Goal: Information Seeking & Learning: Learn about a topic

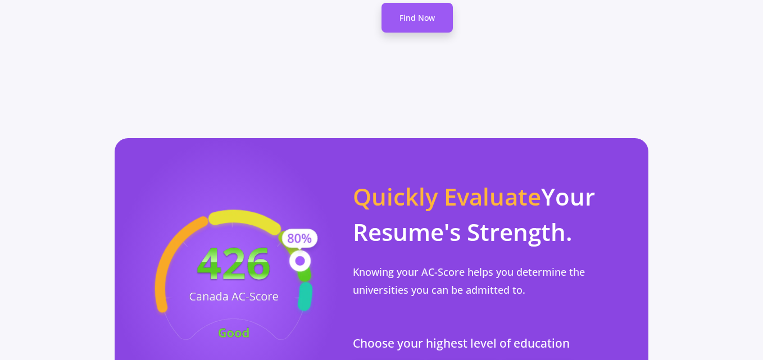
scroll to position [1046, 0]
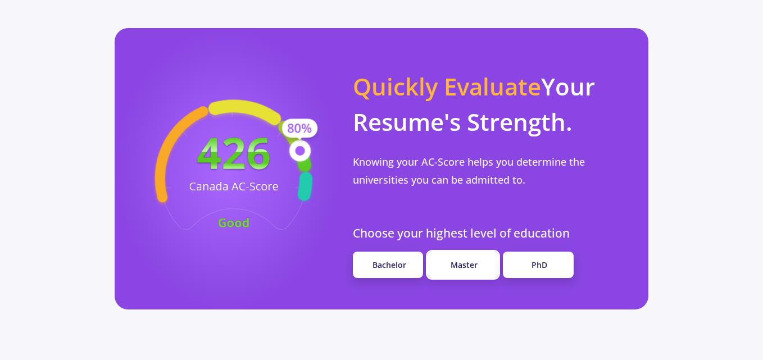
click at [477, 260] on span "Master" at bounding box center [463, 265] width 27 height 11
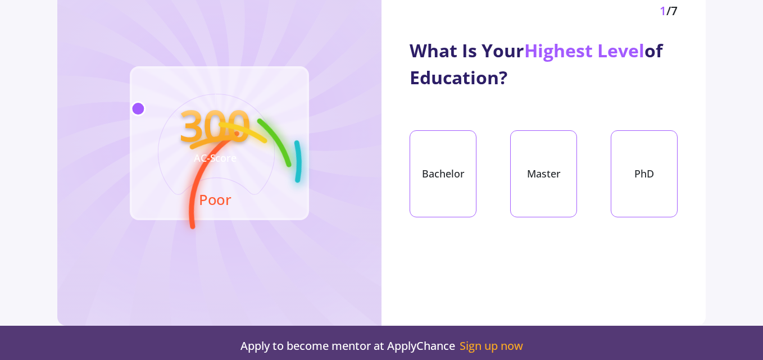
scroll to position [117, 0]
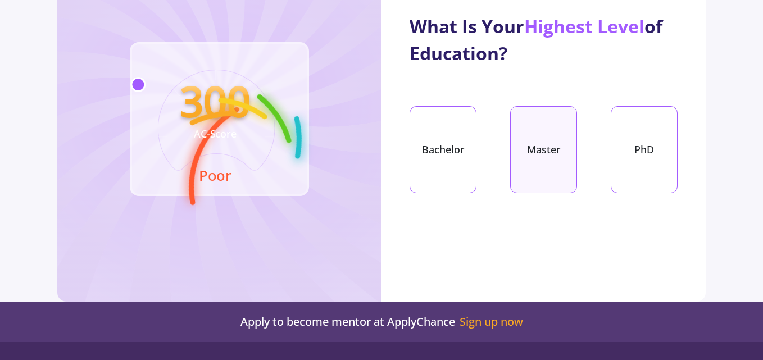
click at [538, 151] on div "Master" at bounding box center [543, 149] width 67 height 87
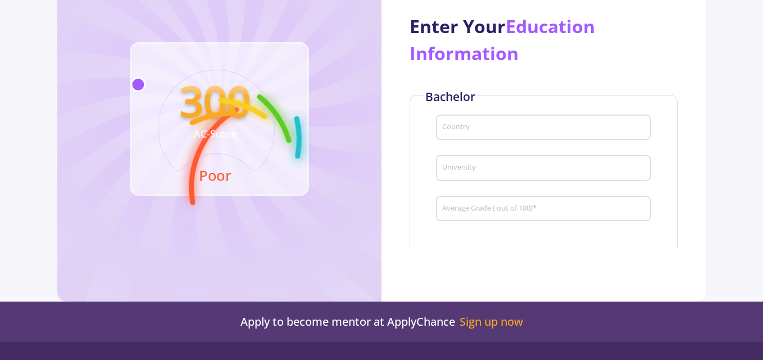
click at [470, 128] on input "Country" at bounding box center [545, 128] width 207 height 10
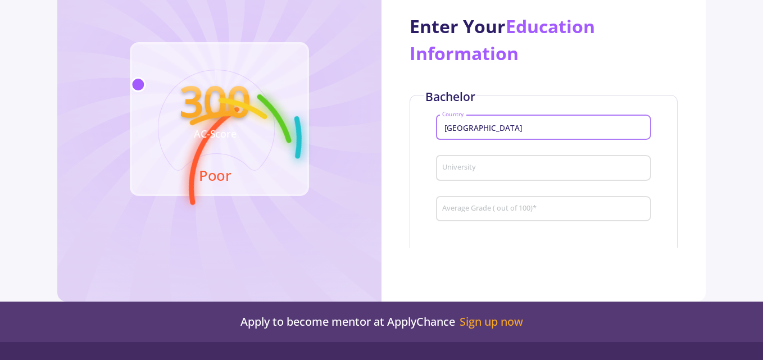
type input "[GEOGRAPHIC_DATA]"
click at [461, 163] on div "University" at bounding box center [544, 165] width 204 height 29
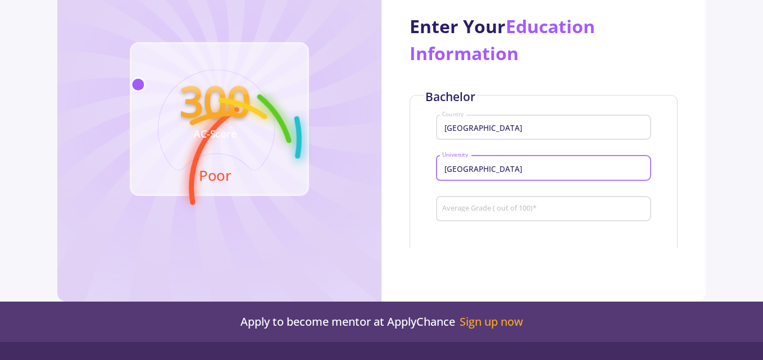
type input "[GEOGRAPHIC_DATA]"
click at [469, 211] on input "Average Grade ( out of 100) *" at bounding box center [545, 209] width 207 height 10
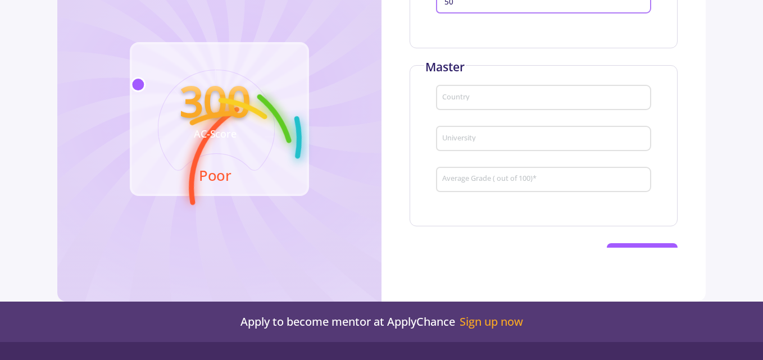
scroll to position [212, 0]
type input "50"
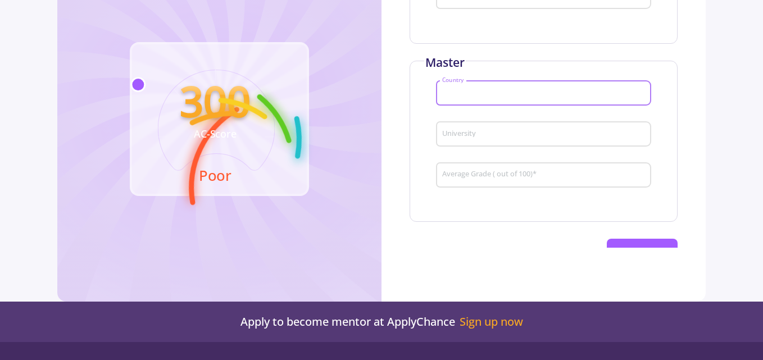
click at [466, 94] on input "Country" at bounding box center [545, 94] width 207 height 10
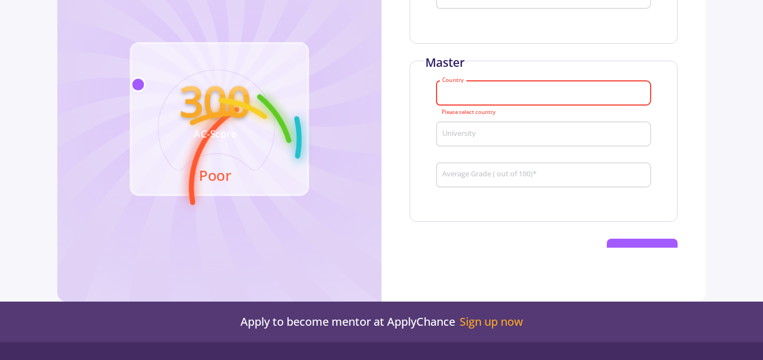
type input "ه"
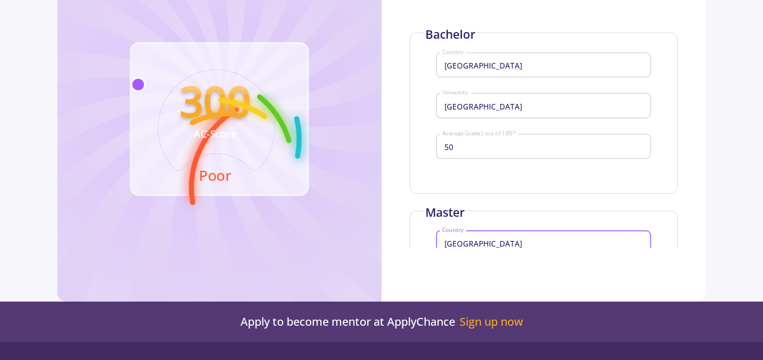
scroll to position [56, 0]
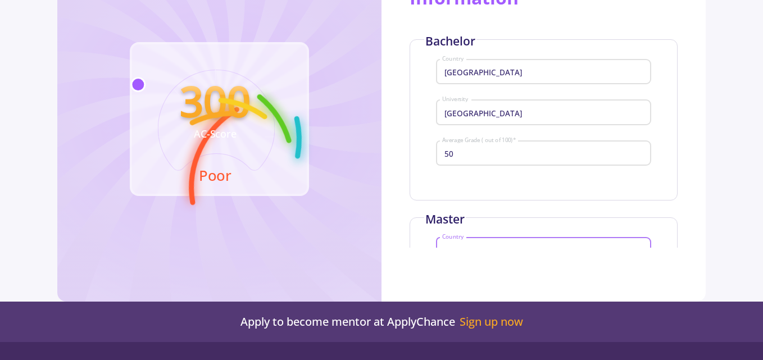
type input "[GEOGRAPHIC_DATA]"
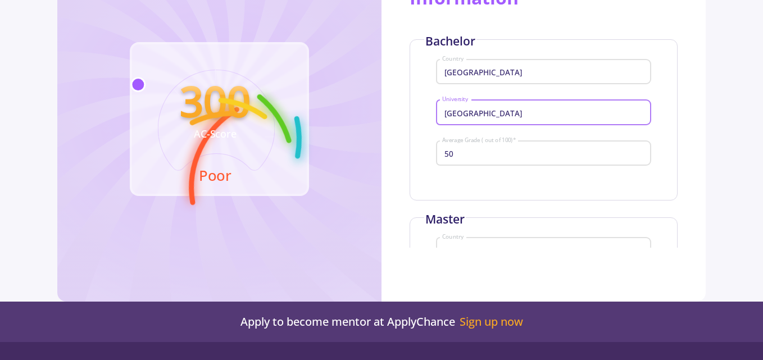
drag, startPoint x: 483, startPoint y: 112, endPoint x: 457, endPoint y: 116, distance: 25.7
click at [468, 115] on input "[GEOGRAPHIC_DATA]" at bounding box center [545, 113] width 207 height 10
drag, startPoint x: 457, startPoint y: 116, endPoint x: 436, endPoint y: 115, distance: 20.8
click at [436, 115] on div "[GEOGRAPHIC_DATA]" at bounding box center [543, 109] width 215 height 29
click at [464, 115] on input "[GEOGRAPHIC_DATA]" at bounding box center [545, 113] width 207 height 10
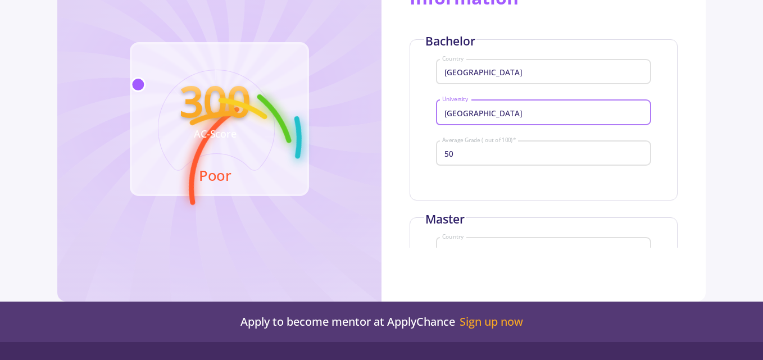
click at [464, 115] on input "[GEOGRAPHIC_DATA]" at bounding box center [545, 113] width 207 height 10
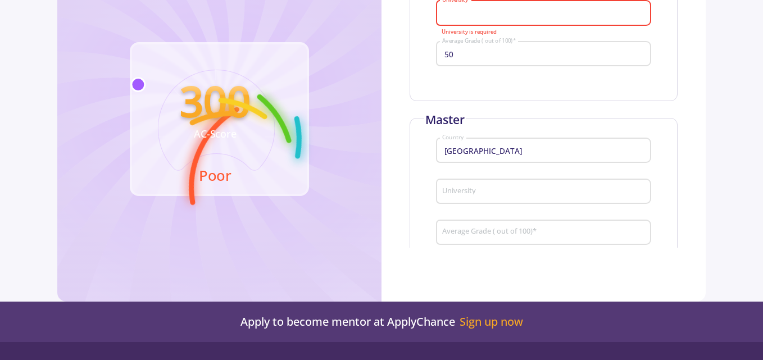
scroll to position [171, 0]
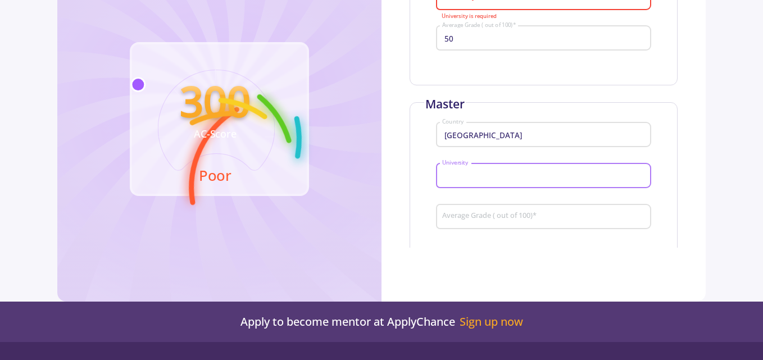
paste input "[GEOGRAPHIC_DATA]"
type input "[GEOGRAPHIC_DATA]"
click at [463, 219] on input "Average Grade ( out of 100) *" at bounding box center [545, 217] width 207 height 10
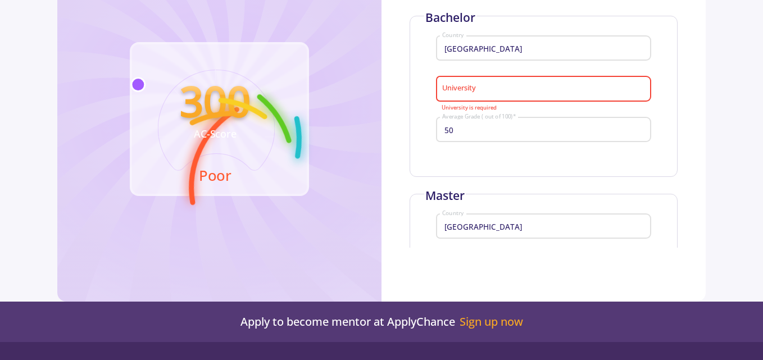
scroll to position [66, 0]
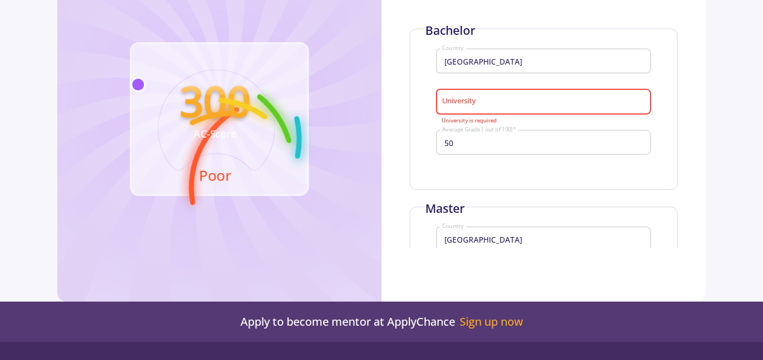
type input "70"
click at [463, 99] on input "University" at bounding box center [545, 102] width 207 height 10
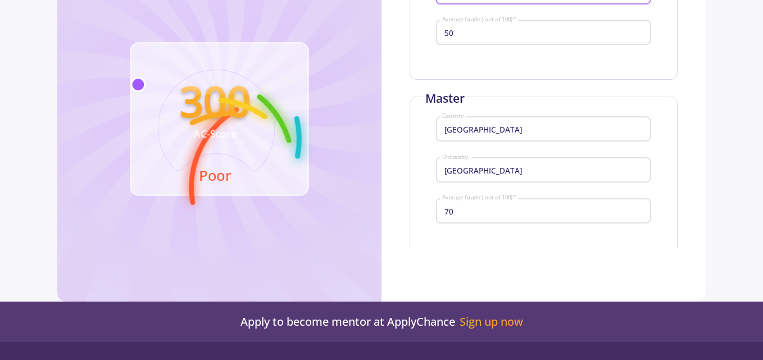
scroll to position [248, 0]
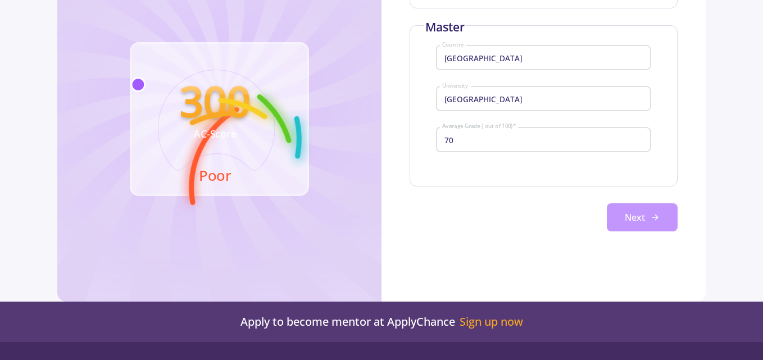
type input "[PERSON_NAME]"
click at [636, 222] on button "Next" at bounding box center [642, 217] width 71 height 28
click at [637, 217] on button "Next" at bounding box center [642, 217] width 71 height 28
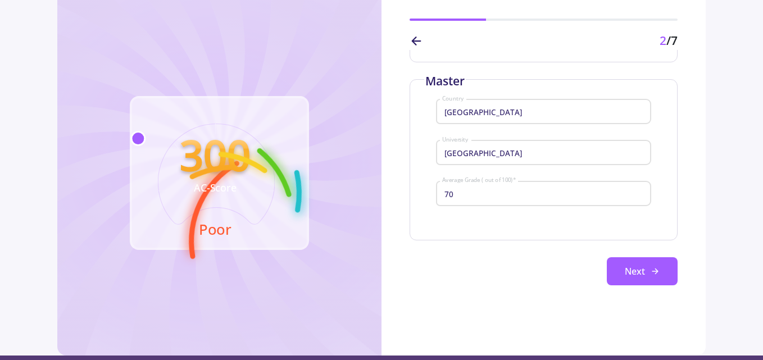
scroll to position [81, 0]
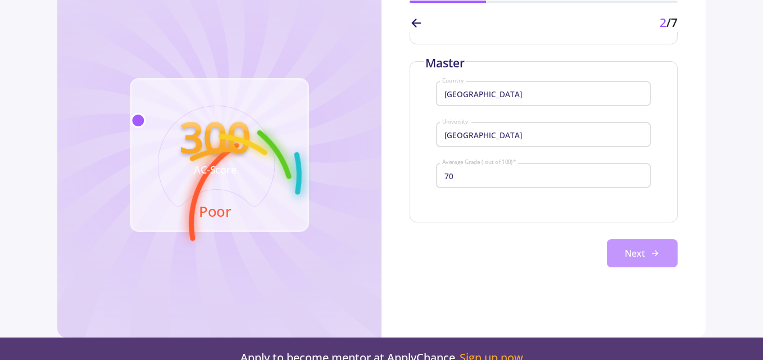
click at [638, 251] on button "Next" at bounding box center [642, 253] width 71 height 28
click at [607, 239] on button "Next" at bounding box center [642, 253] width 71 height 28
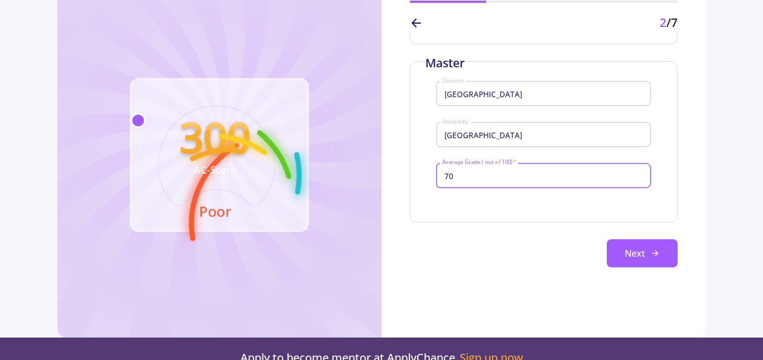
drag, startPoint x: 458, startPoint y: 177, endPoint x: 442, endPoint y: 177, distance: 16.3
click at [442, 177] on input "70" at bounding box center [545, 176] width 207 height 10
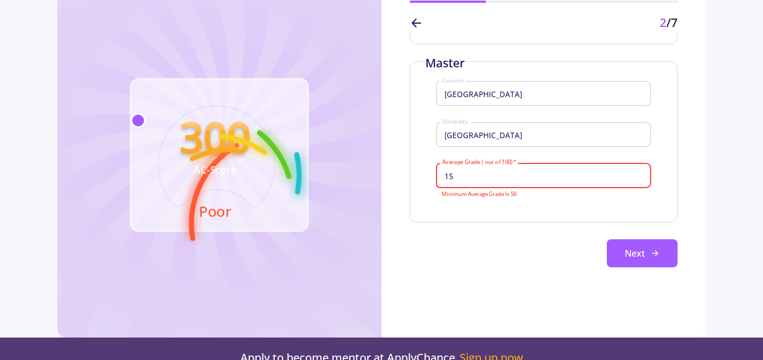
type input "1"
type input "70"
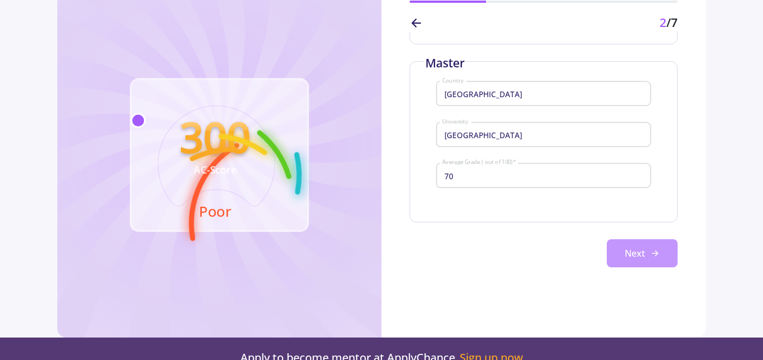
click at [626, 251] on button "Next" at bounding box center [642, 253] width 71 height 28
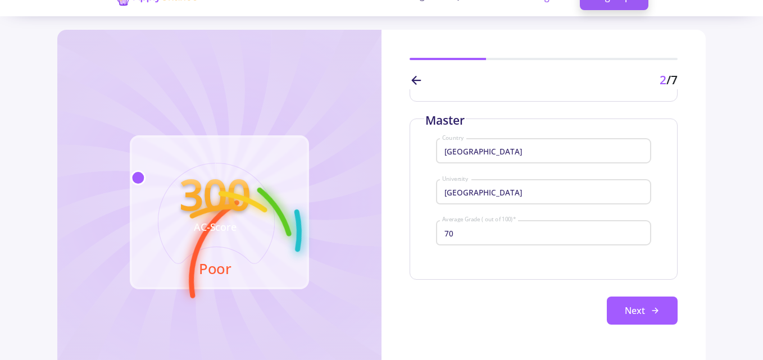
scroll to position [0, 0]
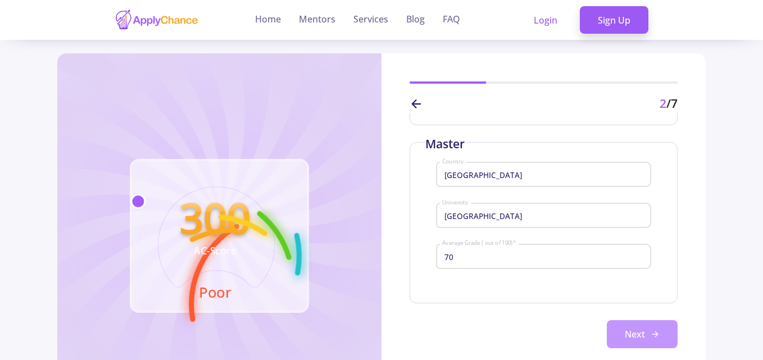
click at [655, 333] on icon at bounding box center [654, 334] width 9 height 9
drag, startPoint x: 706, startPoint y: 276, endPoint x: 701, endPoint y: 178, distance: 98.4
click at [701, 178] on div "Enter Your Education Information Bachelor Iran Country [PERSON_NAME] University…" at bounding box center [543, 239] width 324 height 252
click at [690, 215] on div "Enter Your Education Information Bachelor Iran Country [PERSON_NAME] University…" at bounding box center [543, 239] width 324 height 252
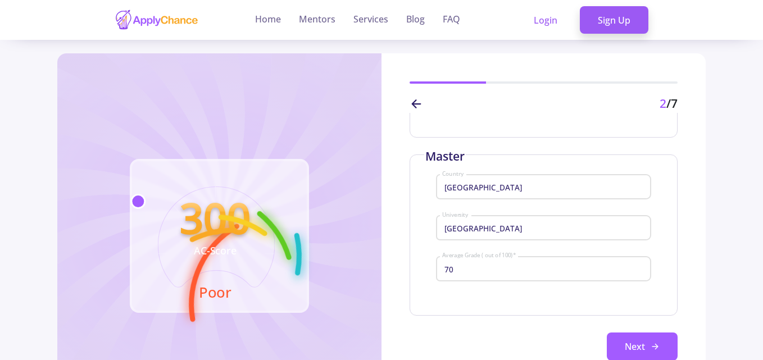
scroll to position [248, 0]
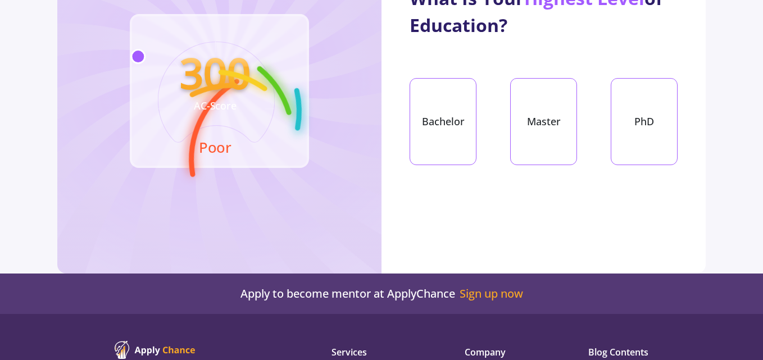
scroll to position [160, 0]
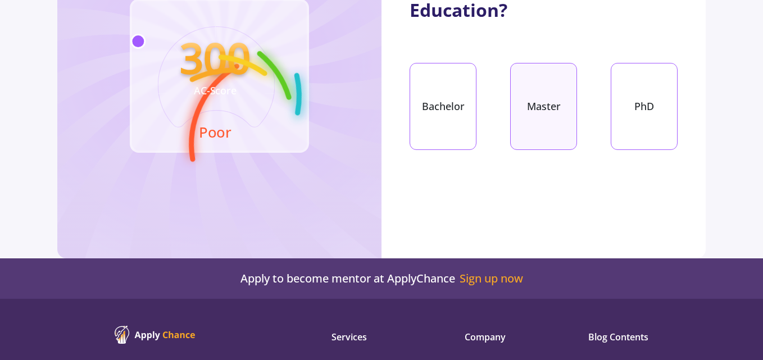
click at [545, 108] on div "Master" at bounding box center [543, 106] width 67 height 87
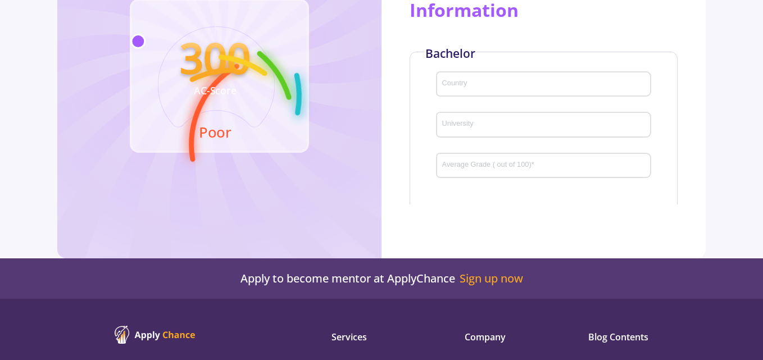
click at [461, 80] on input "Country" at bounding box center [545, 85] width 207 height 10
type input "[GEOGRAPHIC_DATA]"
click at [453, 127] on input "University" at bounding box center [545, 125] width 207 height 10
type input "[PERSON_NAME]"
click at [476, 161] on input "Average Grade ( out of 100) *" at bounding box center [545, 166] width 207 height 10
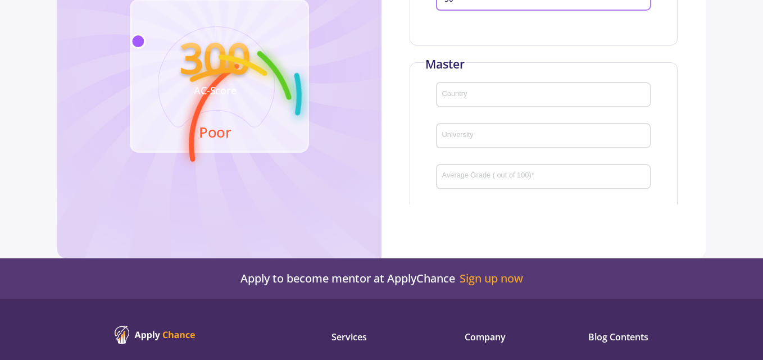
scroll to position [173, 0]
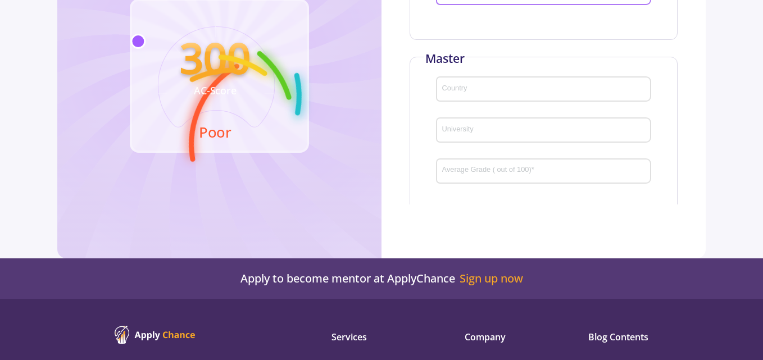
type input "50"
click at [458, 88] on input "Country" at bounding box center [545, 90] width 207 height 10
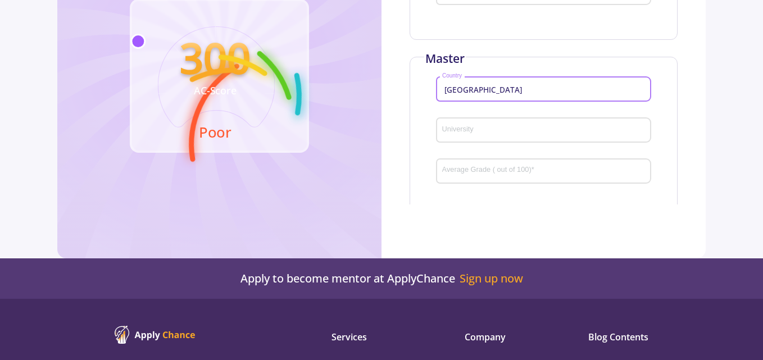
type input "[GEOGRAPHIC_DATA]"
click at [456, 131] on input "University" at bounding box center [545, 131] width 207 height 10
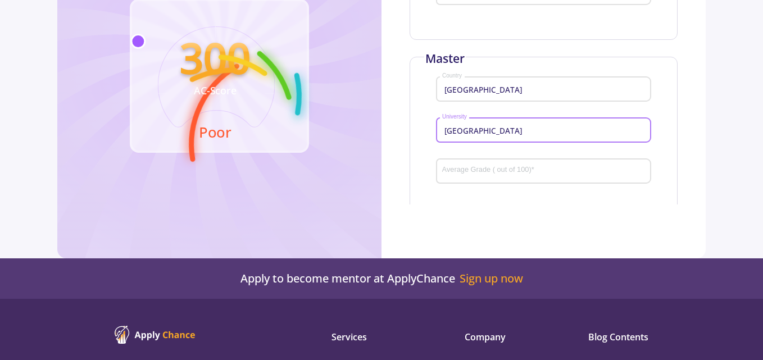
type input "[GEOGRAPHIC_DATA]"
click at [463, 171] on input "Average Grade ( out of 100) *" at bounding box center [545, 171] width 207 height 10
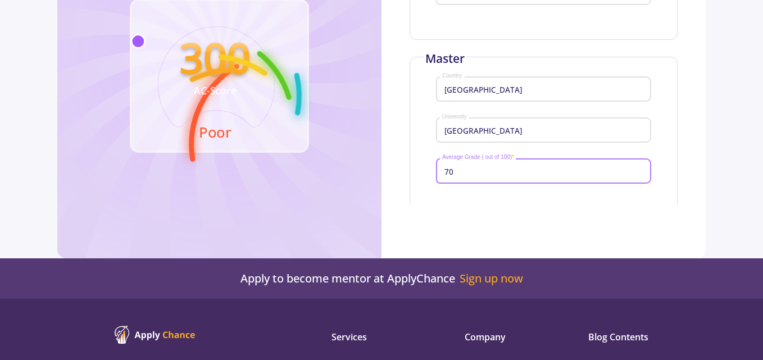
scroll to position [248, 0]
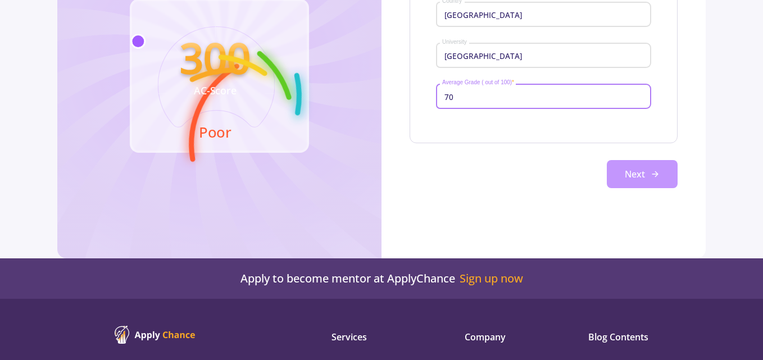
type input "70"
click at [645, 176] on button "Next" at bounding box center [642, 174] width 71 height 28
click at [630, 173] on button "Next" at bounding box center [642, 174] width 71 height 28
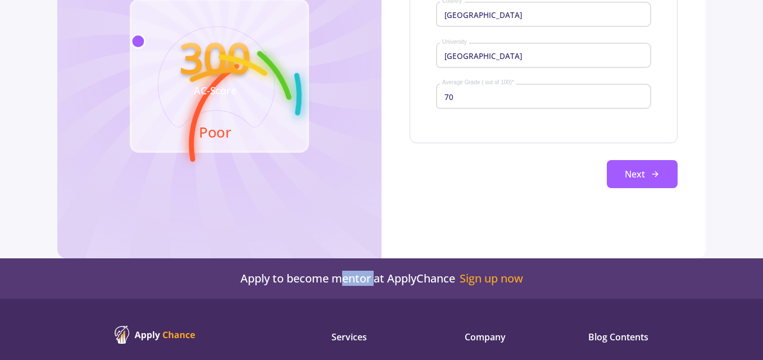
drag, startPoint x: 334, startPoint y: 281, endPoint x: 371, endPoint y: 277, distance: 37.2
click at [371, 277] on h5 "Apply to become mentor at ApplyChance Sign up now" at bounding box center [381, 278] width 763 height 13
copy h5 "mentor"
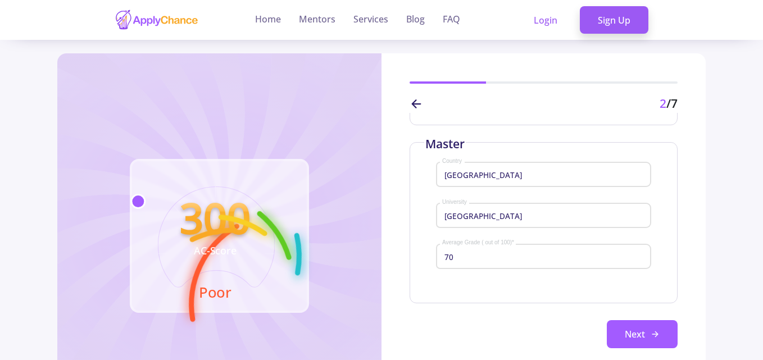
scroll to position [14, 0]
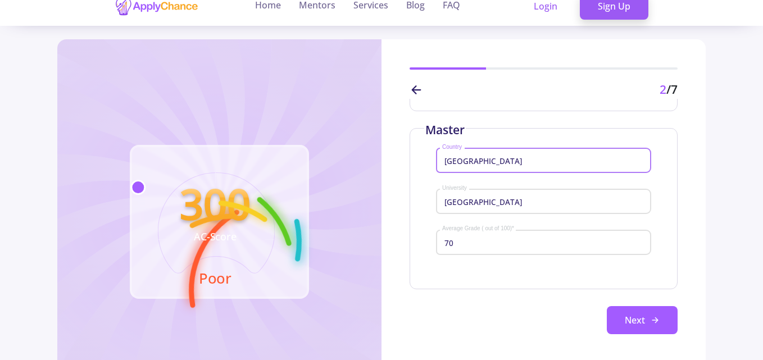
drag, startPoint x: 463, startPoint y: 160, endPoint x: 438, endPoint y: 160, distance: 25.8
click at [438, 160] on div "Iran Country" at bounding box center [543, 158] width 215 height 29
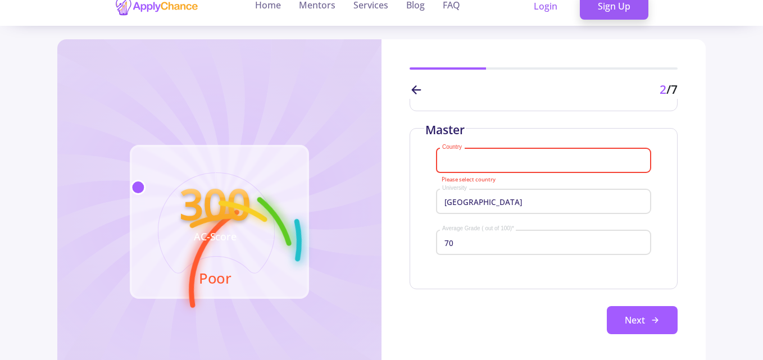
paste input "[GEOGRAPHIC_DATA]"
type input "[GEOGRAPHIC_DATA]"
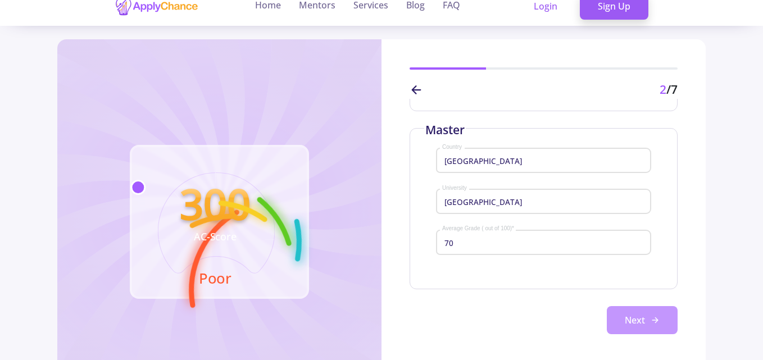
click at [636, 317] on button "Next" at bounding box center [642, 320] width 71 height 28
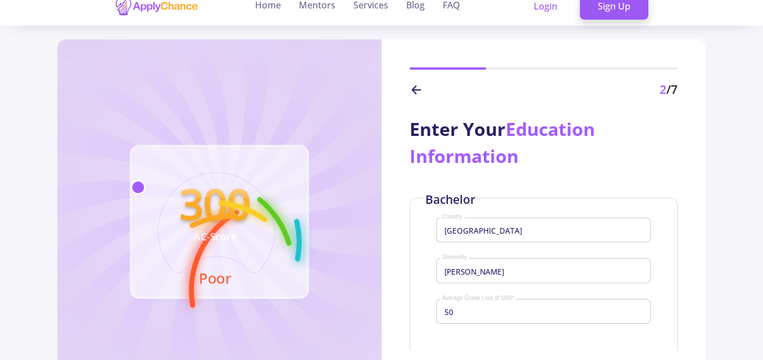
scroll to position [248, 0]
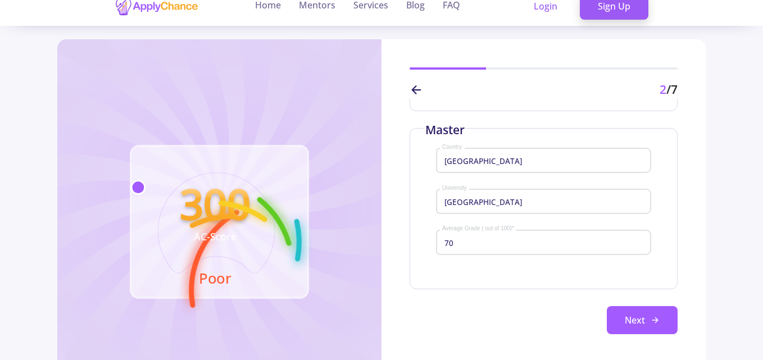
click at [413, 90] on line at bounding box center [417, 90] width 8 height 0
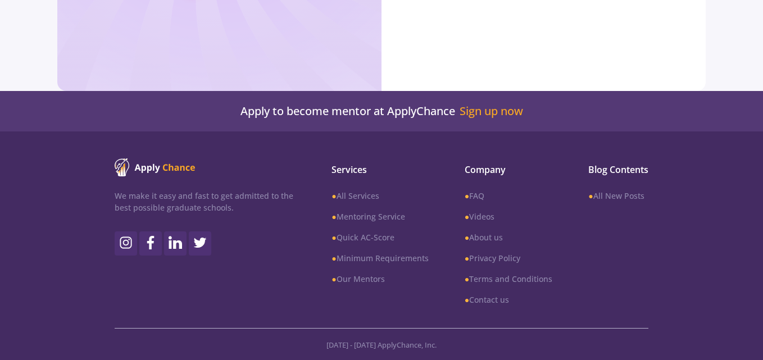
scroll to position [0, 0]
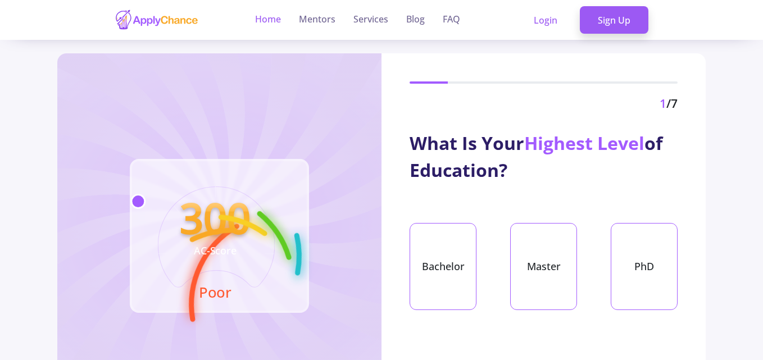
click at [266, 19] on link "Home" at bounding box center [268, 20] width 26 height 40
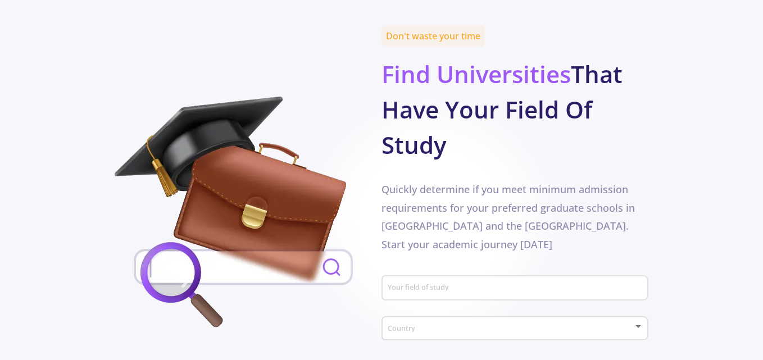
scroll to position [624, 0]
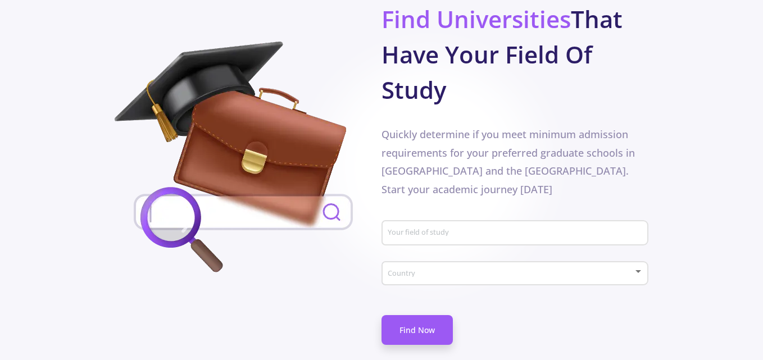
click at [430, 229] on input "Your field of study" at bounding box center [516, 234] width 259 height 10
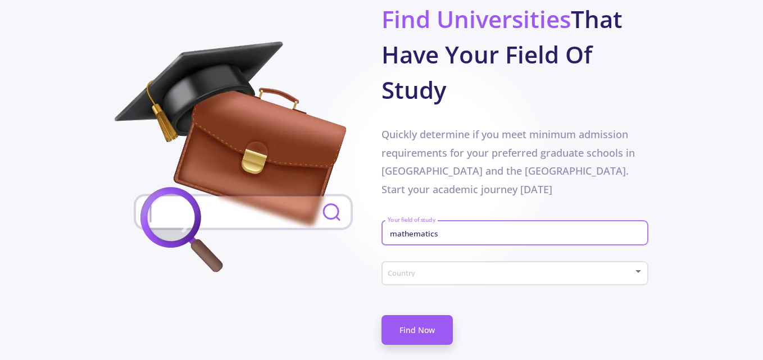
type input "mathematics"
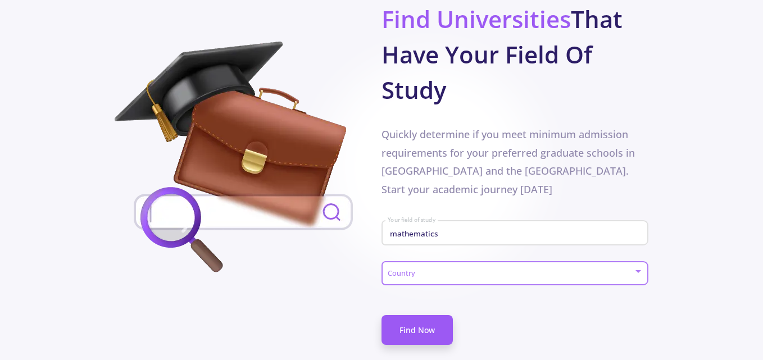
click at [406, 270] on span at bounding box center [511, 274] width 243 height 8
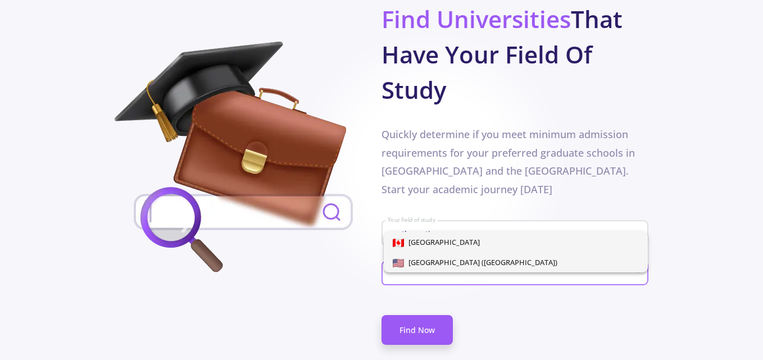
click at [404, 262] on img at bounding box center [398, 263] width 11 height 8
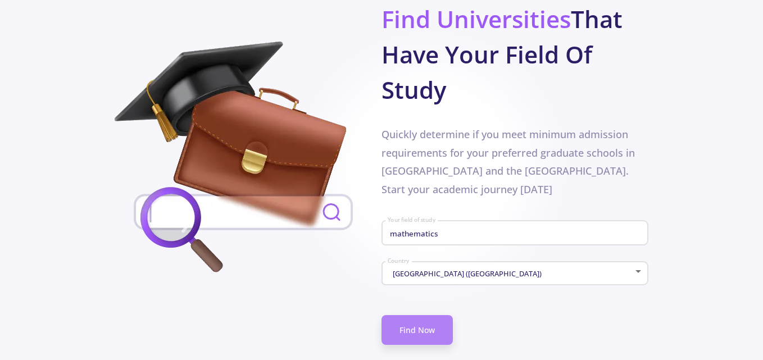
click at [421, 315] on link "Find Now" at bounding box center [416, 330] width 71 height 30
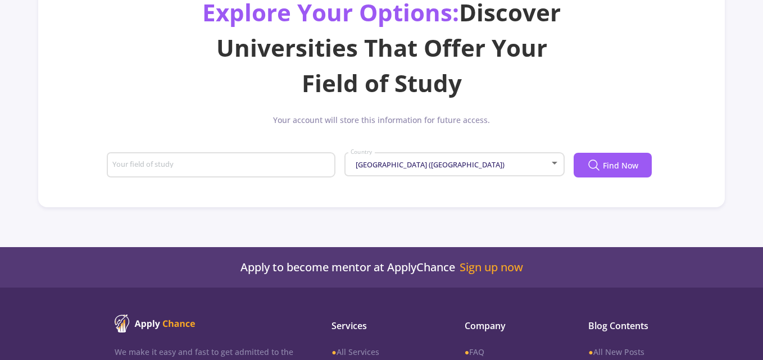
scroll to position [74, 0]
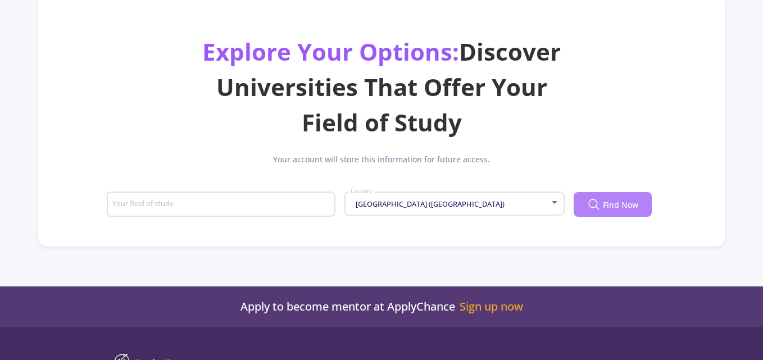
click at [603, 204] on span "Find Now" at bounding box center [620, 205] width 35 height 12
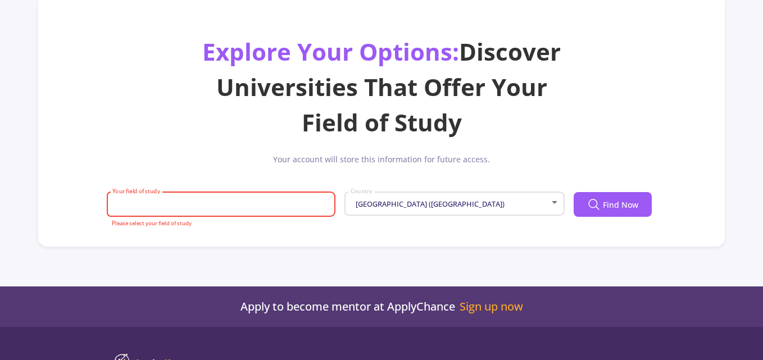
click at [146, 204] on input "Your field of study" at bounding box center [222, 205] width 221 height 10
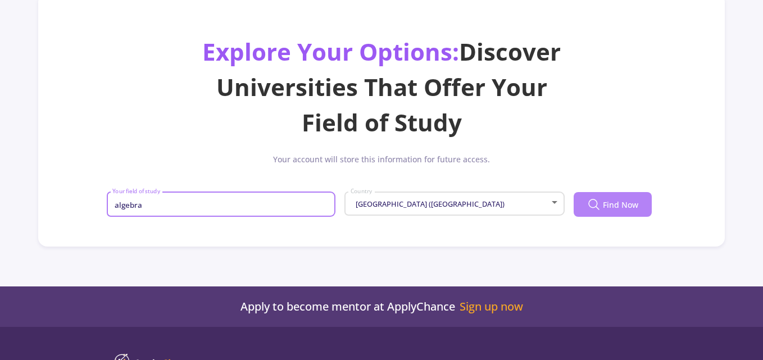
click at [600, 204] on icon at bounding box center [593, 204] width 13 height 13
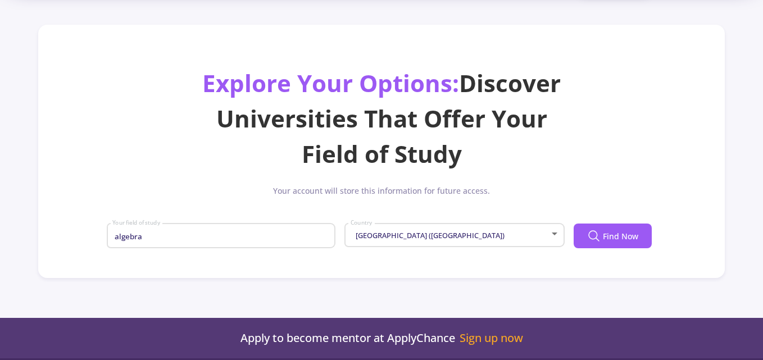
scroll to position [59, 0]
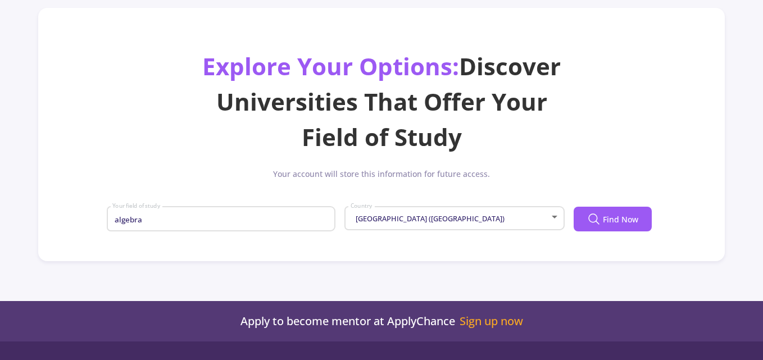
click at [148, 217] on input "algebra" at bounding box center [222, 220] width 221 height 10
drag, startPoint x: 148, startPoint y: 217, endPoint x: 110, endPoint y: 220, distance: 38.3
click at [110, 220] on div "algebra Your field of study" at bounding box center [221, 216] width 229 height 29
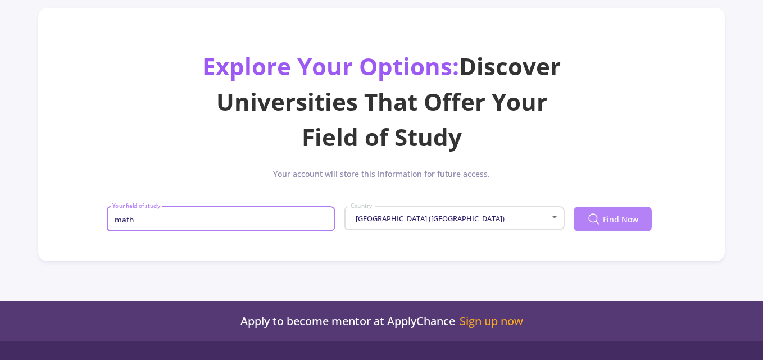
type input "math"
click at [612, 221] on span "Find Now" at bounding box center [620, 219] width 35 height 12
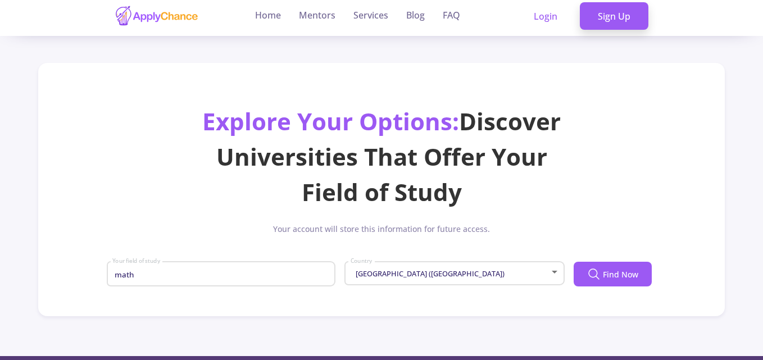
scroll to position [0, 0]
